Goal: Navigation & Orientation: Find specific page/section

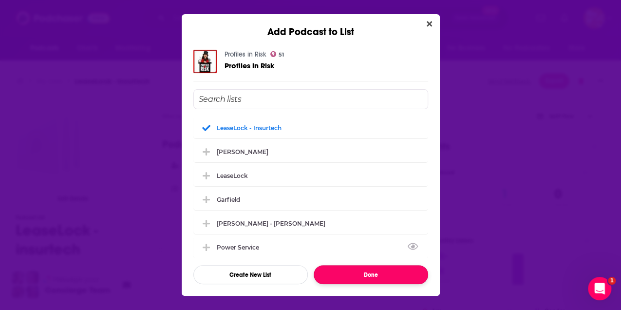
click at [387, 275] on button "Done" at bounding box center [371, 274] width 114 height 19
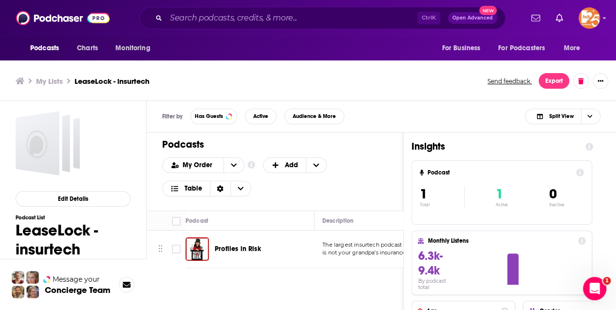
scroll to position [3, 0]
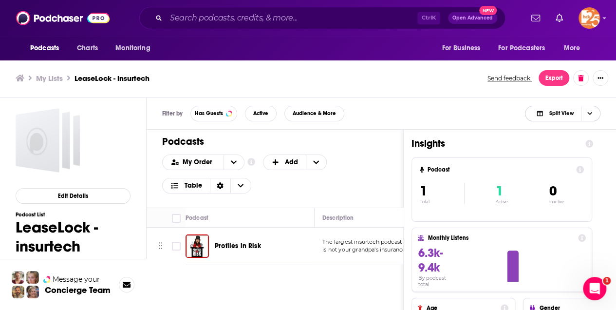
click at [553, 112] on span "Split View" at bounding box center [561, 113] width 24 height 5
click at [561, 144] on span "Podcast Only" at bounding box center [569, 145] width 48 height 5
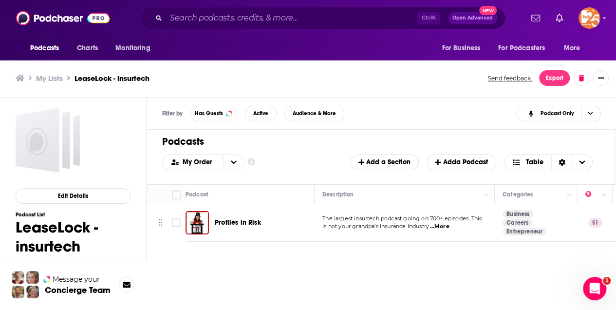
click at [447, 225] on span "...More" at bounding box center [439, 227] width 19 height 8
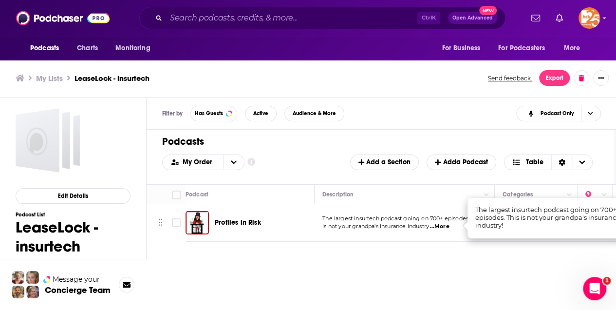
click at [243, 78] on ul "My Lists LeaseLock - insurtech" at bounding box center [247, 78] width 462 height 9
